Goal: Task Accomplishment & Management: Manage account settings

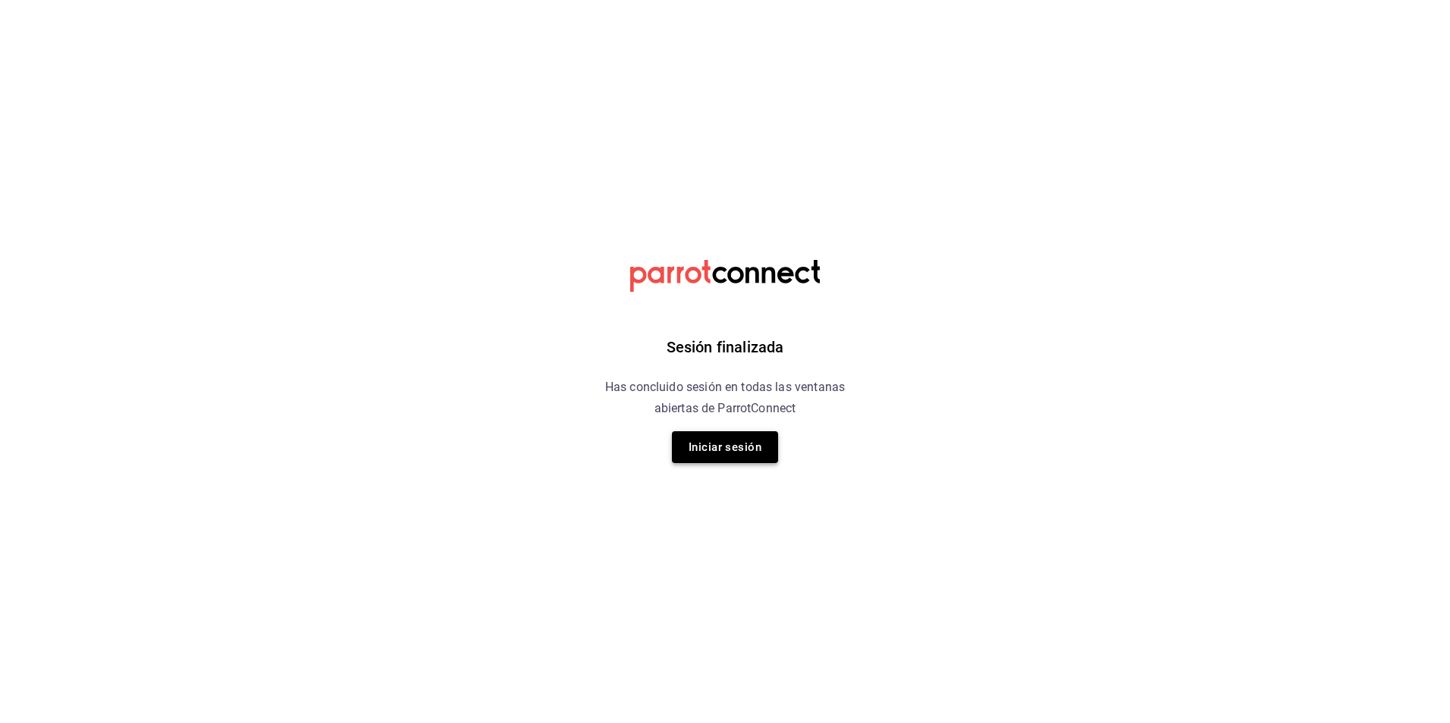
click at [687, 432] on button "Iniciar sesión" at bounding box center [725, 447] width 106 height 32
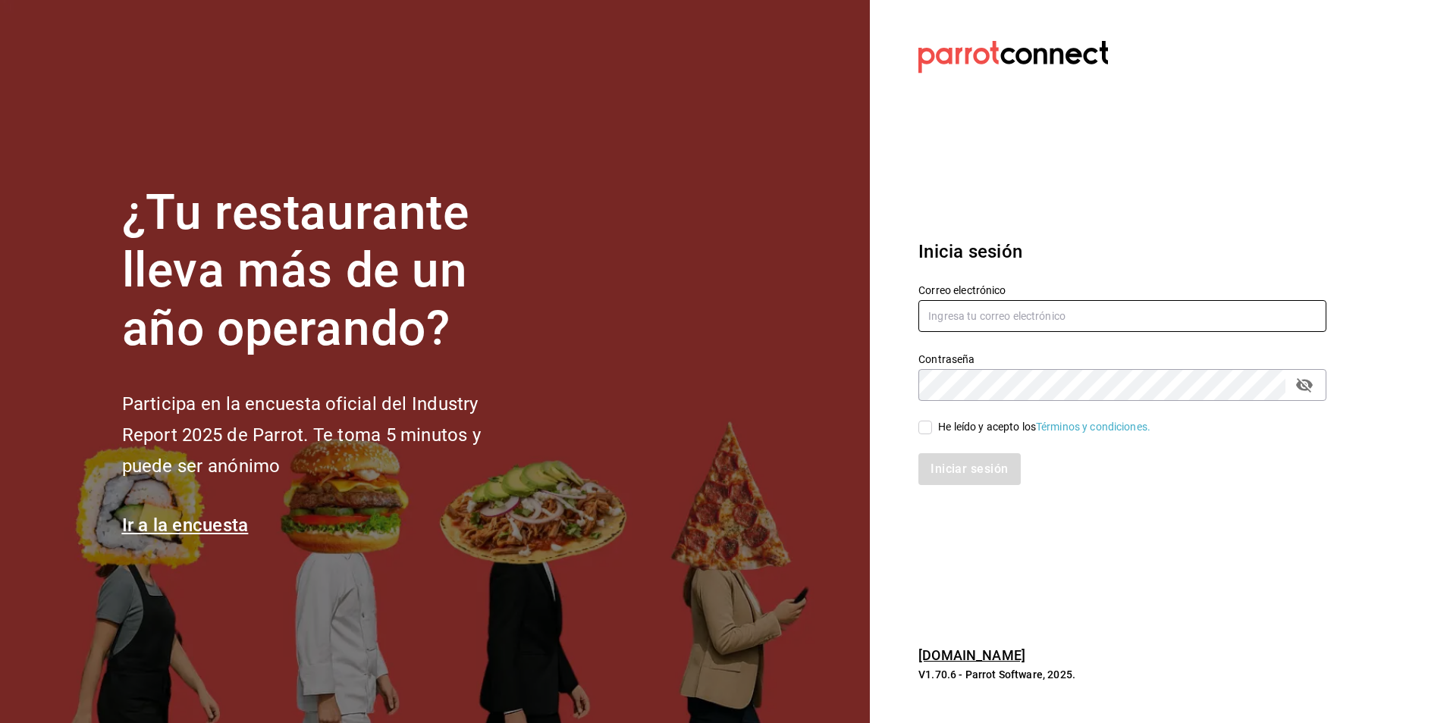
type input "atzhiri.figueroa@costeno.com"
click at [926, 430] on input "He leído y acepto los Términos y condiciones." at bounding box center [925, 428] width 14 height 14
checkbox input "true"
click at [931, 473] on button "Iniciar sesión" at bounding box center [969, 469] width 103 height 32
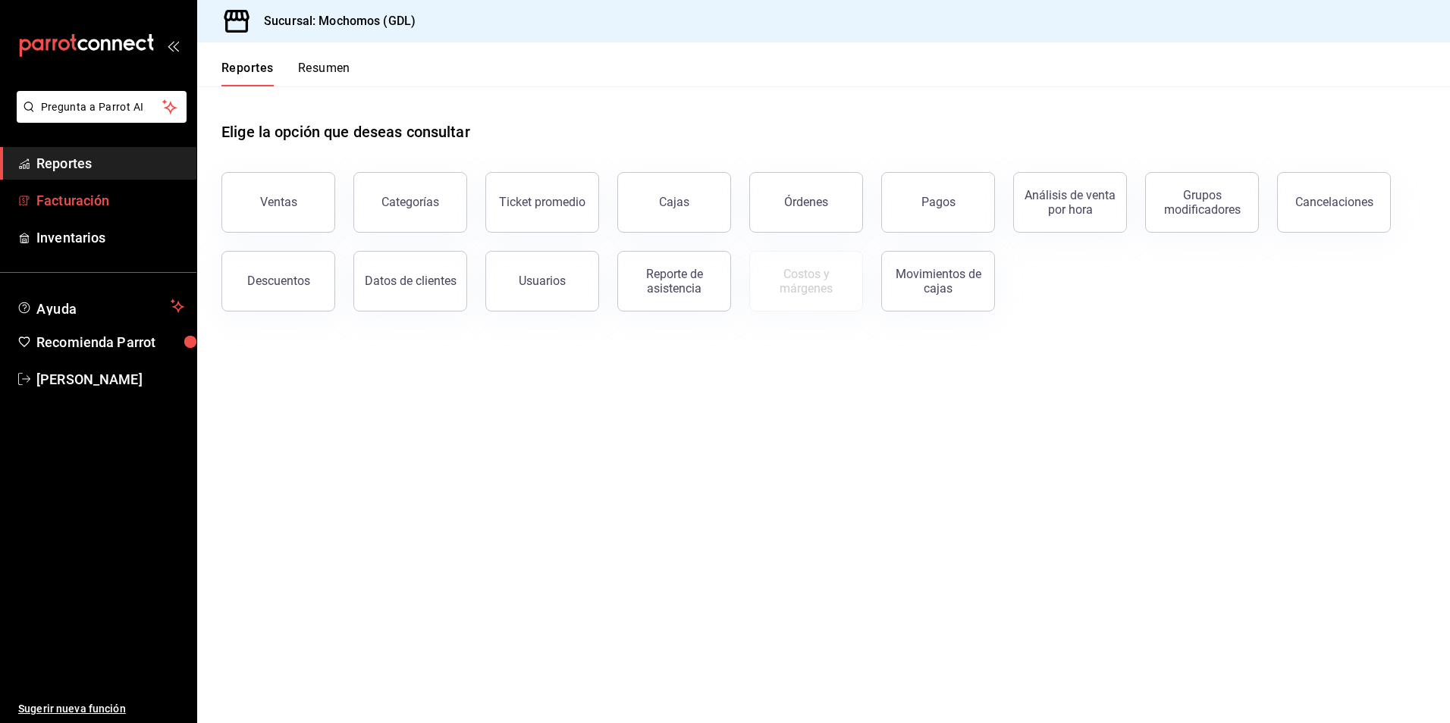
click at [143, 202] on span "Facturación" at bounding box center [110, 200] width 148 height 20
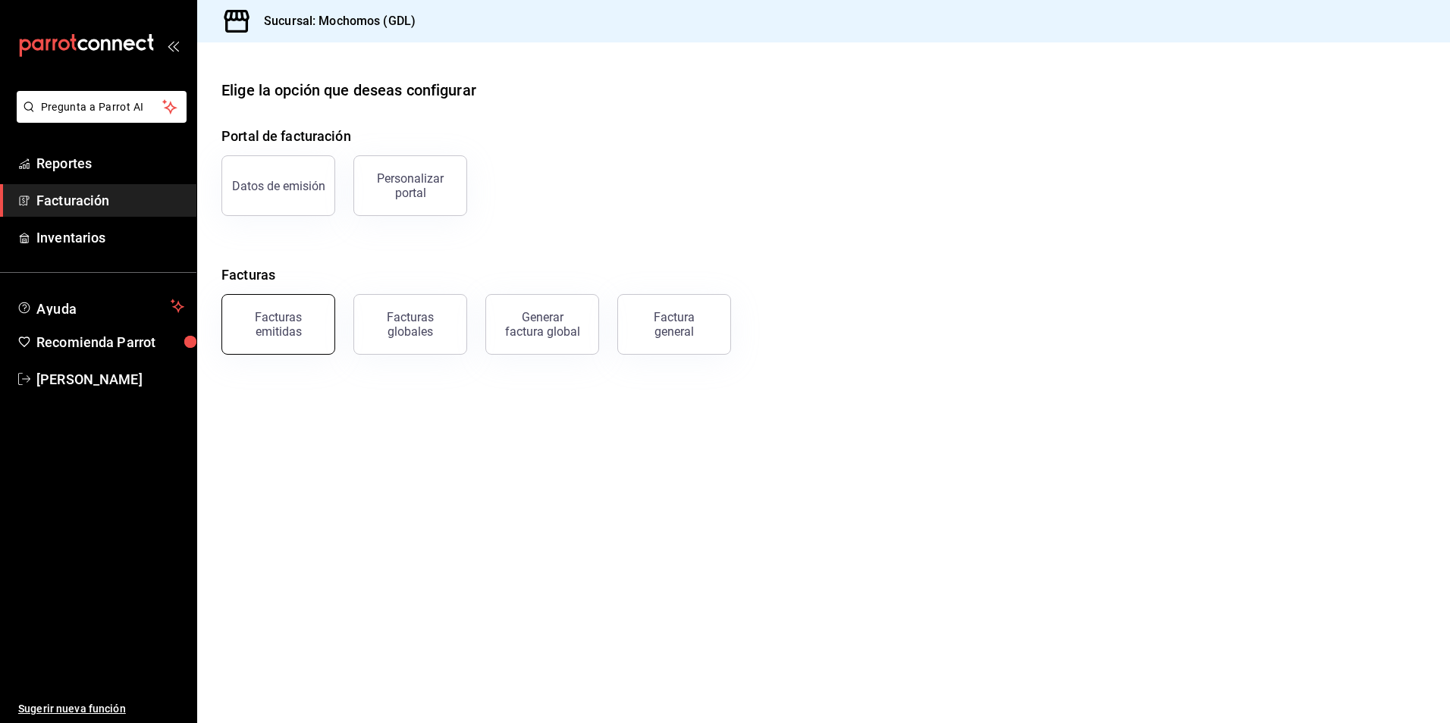
click at [261, 323] on div "Facturas emitidas" at bounding box center [278, 324] width 94 height 29
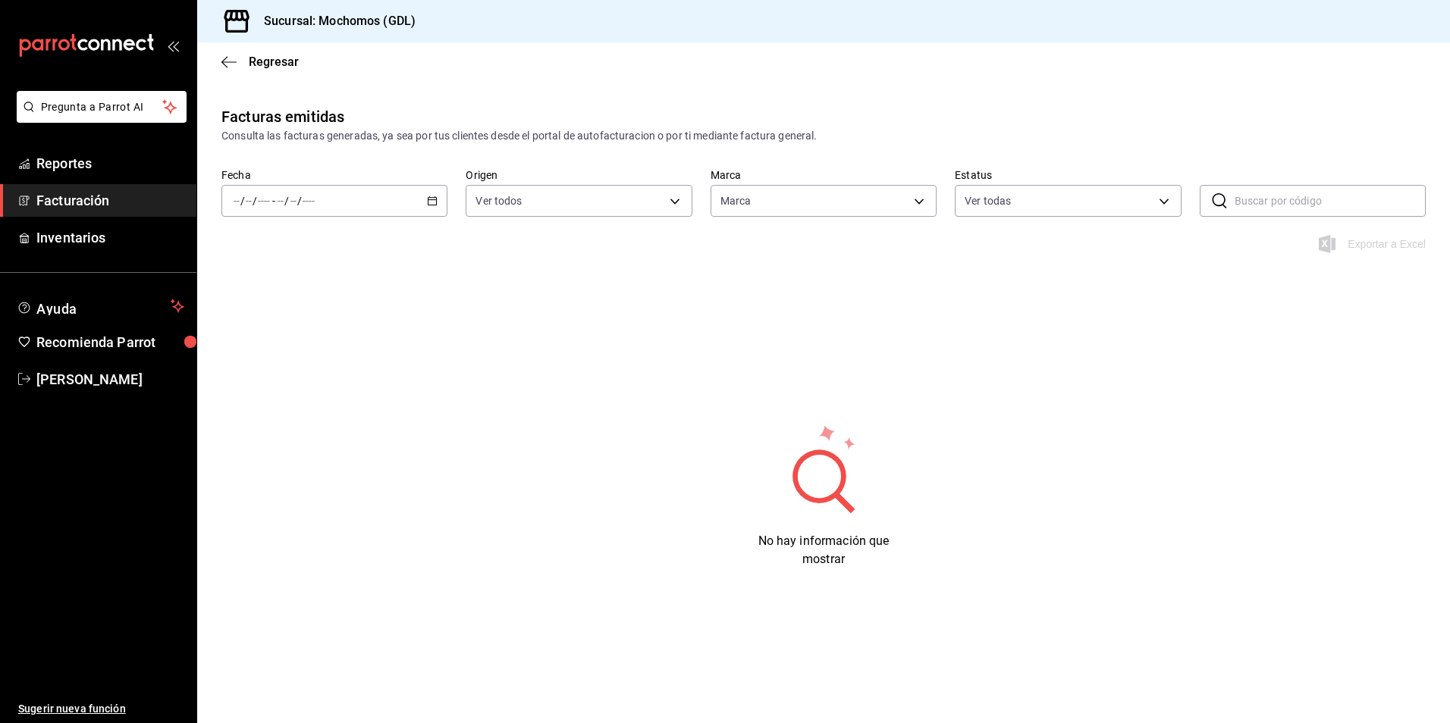
type input "36c25d4a-7cb0-456c-a434-e981d54830bc,9cac9703-0c5a-4d8b-addd-5b6b571d65b9"
click at [426, 204] on div "/ / - / /" at bounding box center [334, 201] width 226 height 32
click at [296, 393] on li "Año actual" at bounding box center [293, 383] width 142 height 34
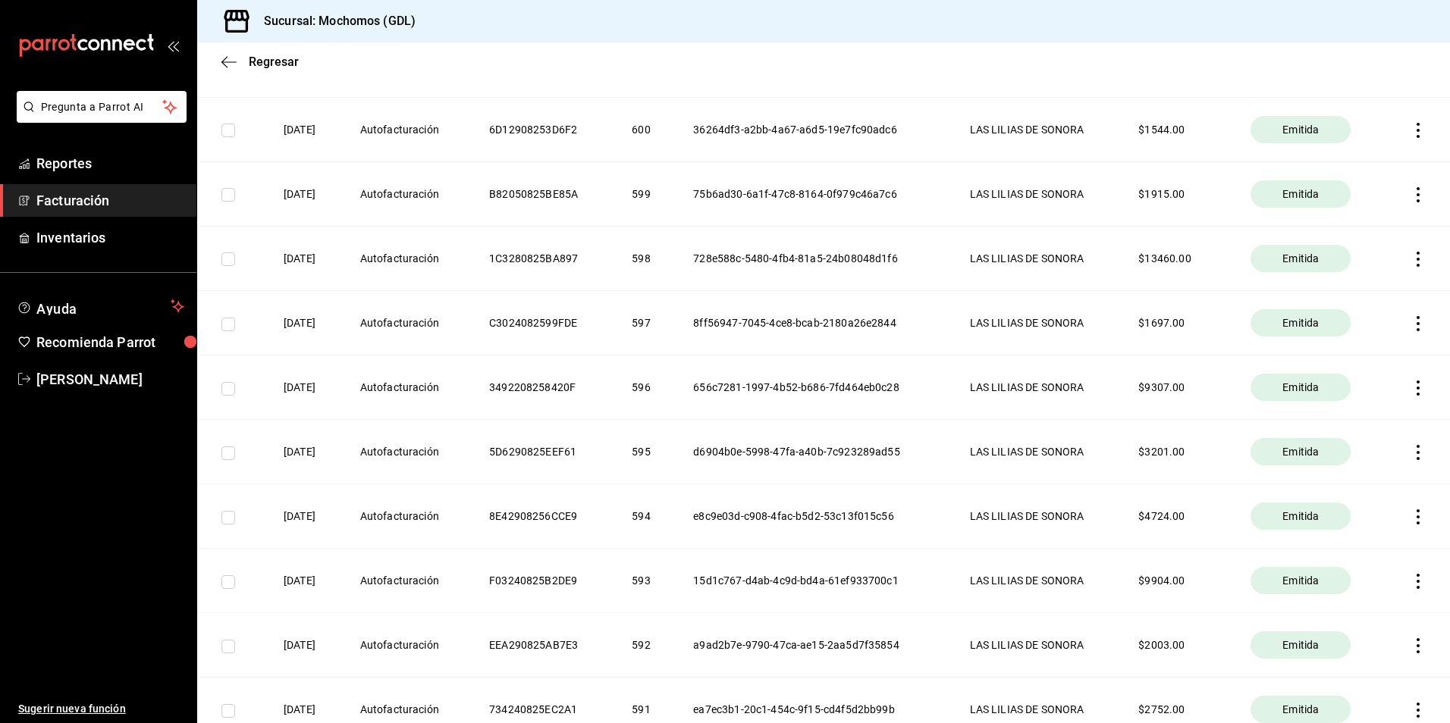
scroll to position [8470, 0]
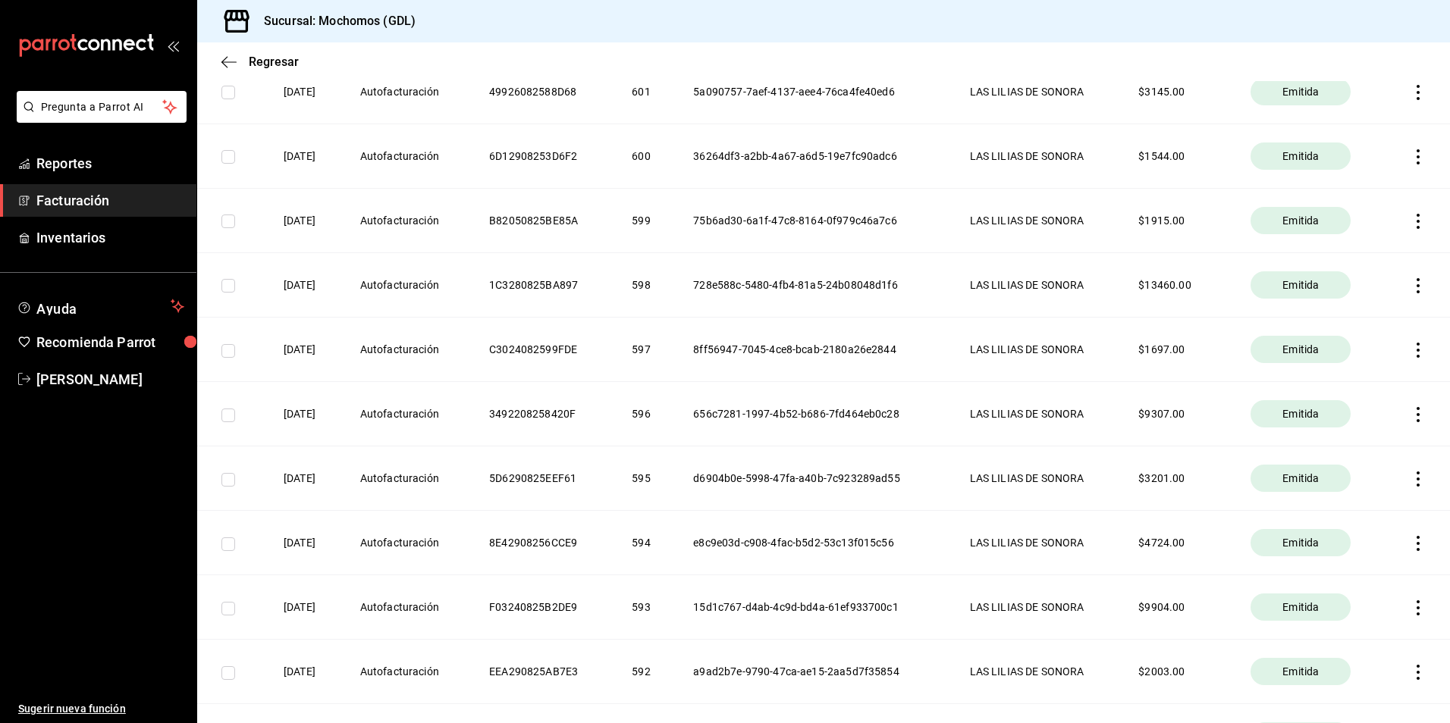
click at [1410, 281] on icon "button" at bounding box center [1417, 285] width 15 height 15
click at [1399, 281] on li "Descargar XML" at bounding box center [1347, 286] width 133 height 39
click at [1413, 277] on th at bounding box center [1417, 285] width 64 height 64
click at [1410, 284] on icon "button" at bounding box center [1417, 285] width 15 height 15
click at [1340, 293] on li "Descargar XML" at bounding box center [1347, 286] width 133 height 39
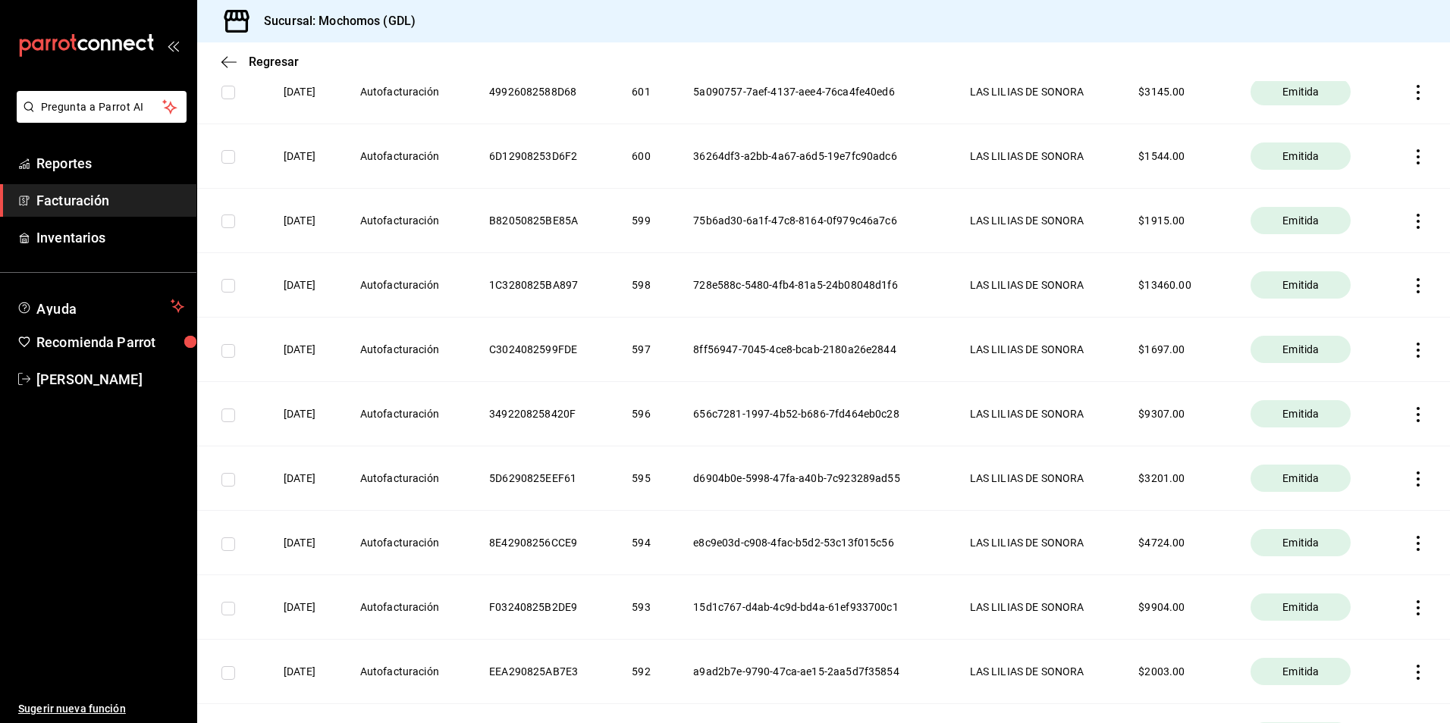
click at [1411, 288] on icon "button" at bounding box center [1417, 285] width 15 height 15
click at [1199, 310] on div at bounding box center [725, 361] width 1450 height 723
click at [1410, 287] on icon "button" at bounding box center [1417, 285] width 15 height 15
click at [232, 283] on div at bounding box center [725, 361] width 1450 height 723
click at [224, 286] on input "checkbox" at bounding box center [228, 286] width 14 height 14
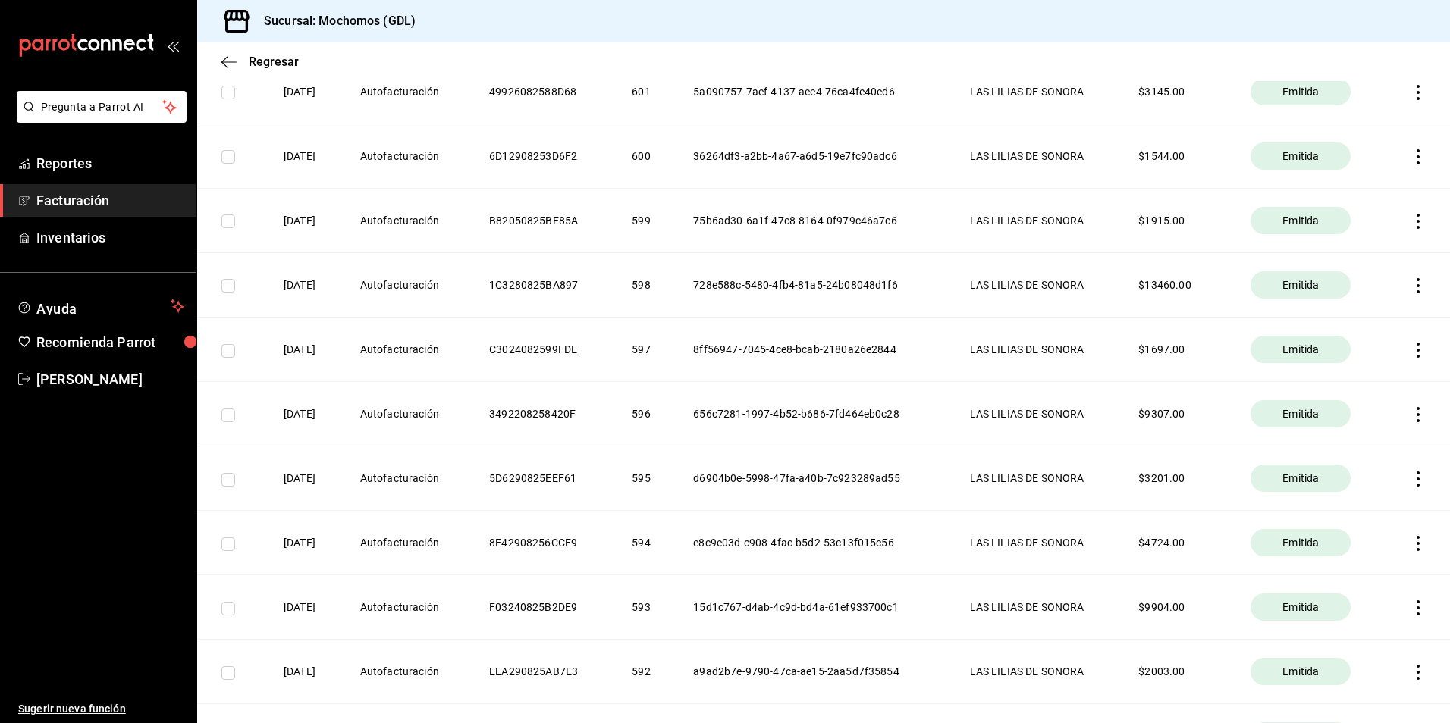
checkbox input "true"
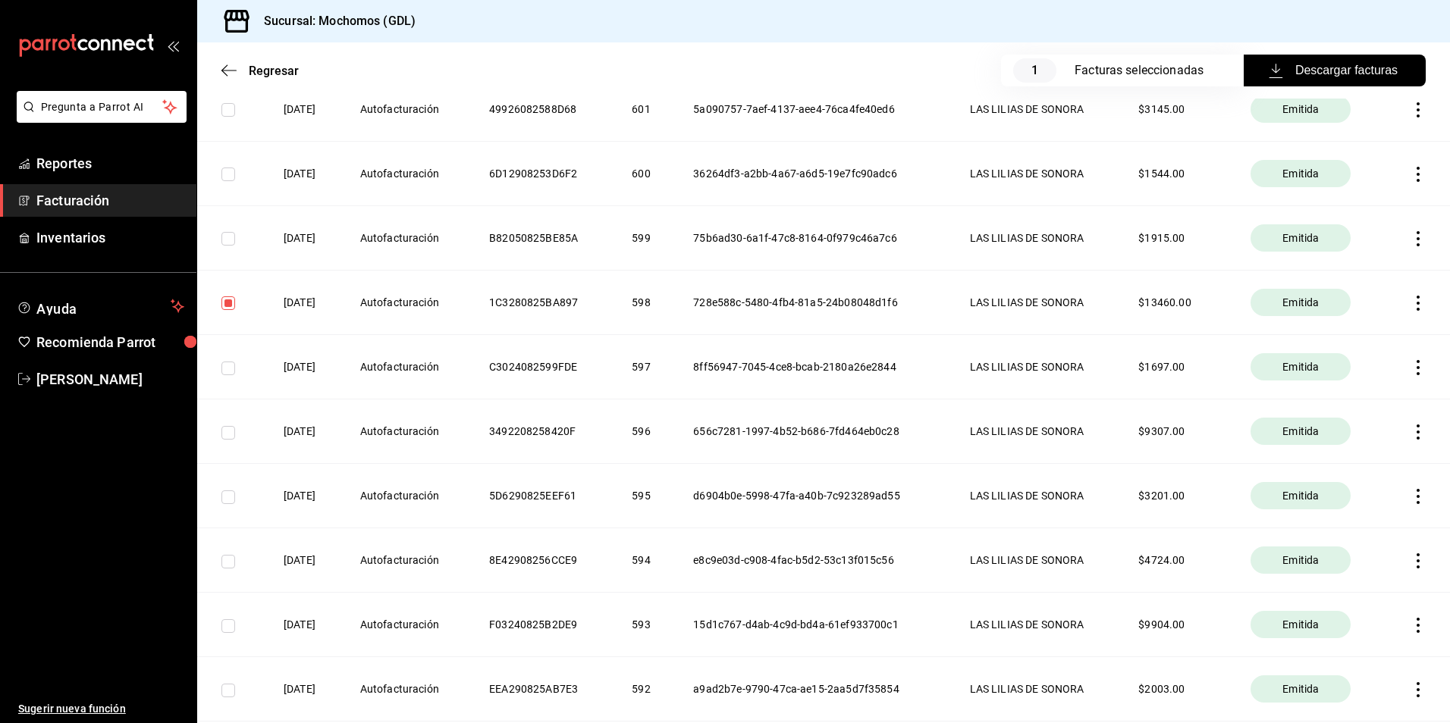
scroll to position [8488, 0]
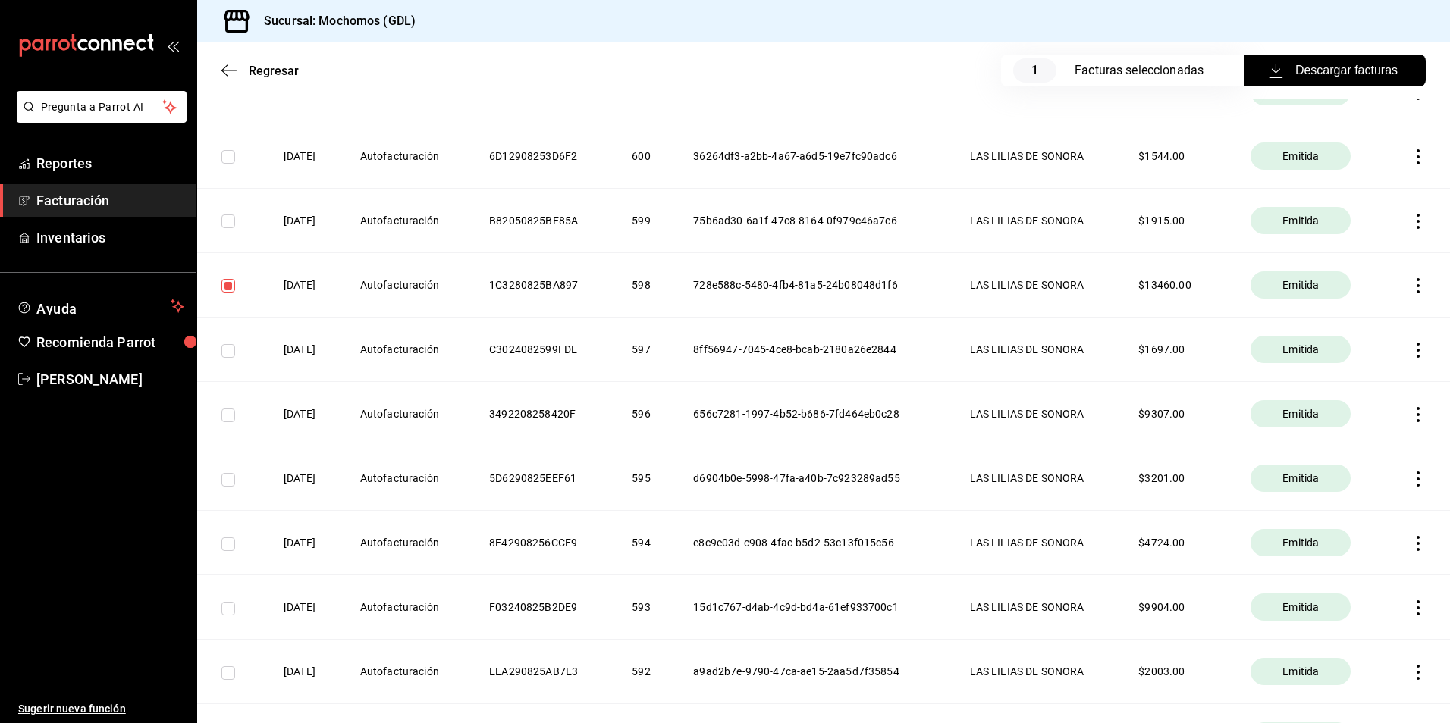
click at [1361, 77] on span "Descargar facturas" at bounding box center [1334, 70] width 126 height 18
